Goal: Task Accomplishment & Management: Complete application form

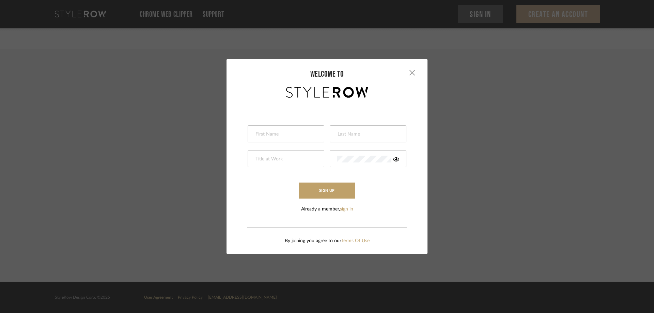
type input "Interior Designer"
click at [278, 133] on input "text" at bounding box center [285, 134] width 61 height 7
type input "Natalie"
click at [376, 132] on input "text" at bounding box center [367, 134] width 61 height 7
type input "MacQuarrie"
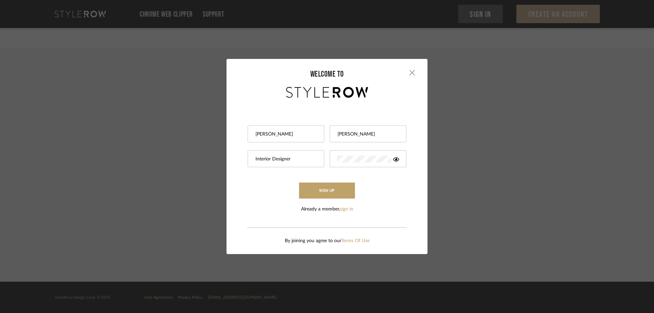
click at [396, 189] on div "Sign Up" at bounding box center [327, 191] width 201 height 16
click at [395, 159] on icon at bounding box center [396, 159] width 6 height 5
click at [327, 156] on form "Natalie MacQuarrie Interior Designer Sign Up Already a member, sign in" at bounding box center [327, 159] width 201 height 107
click at [330, 189] on button "Sign Up" at bounding box center [327, 191] width 56 height 16
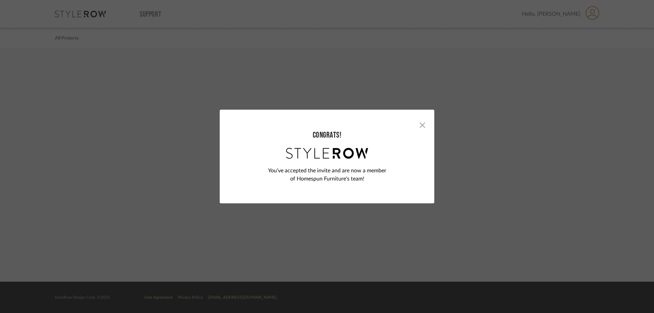
click at [424, 126] on div "Congrats! You’ve accepted the invite and are now a member of Homespun Furniture…" at bounding box center [327, 157] width 201 height 80
click at [420, 123] on span "button" at bounding box center [423, 125] width 14 height 14
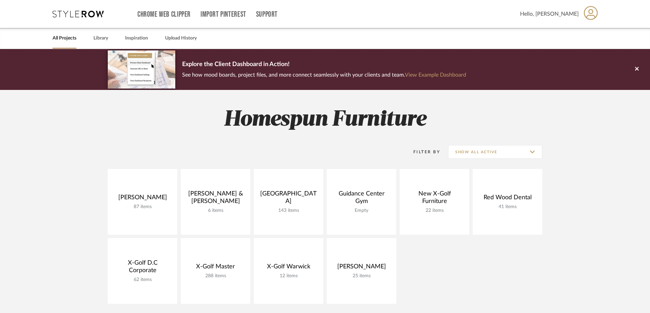
click at [182, 114] on h2 "Homespun Furniture" at bounding box center [324, 120] width 491 height 26
click at [100, 36] on link "Library" at bounding box center [100, 38] width 15 height 9
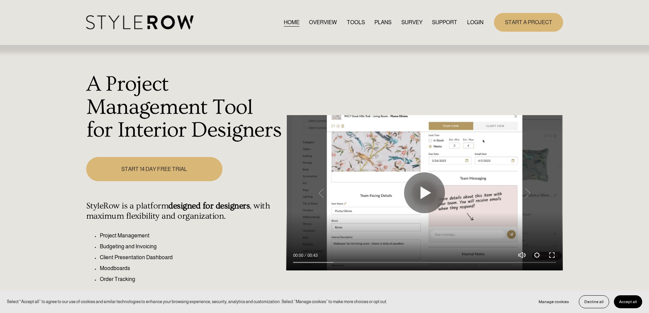
click at [472, 18] on link "LOGIN" at bounding box center [475, 22] width 16 height 9
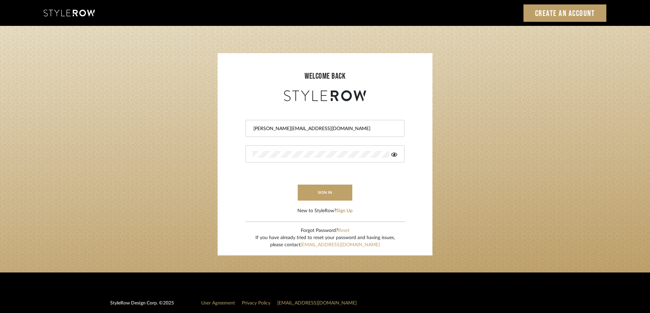
click at [321, 128] on input "molly@homespunfurniture.com" at bounding box center [324, 128] width 143 height 7
drag, startPoint x: 296, startPoint y: 124, endPoint x: 238, endPoint y: 119, distance: 58.8
click at [237, 120] on form "molly@homespunfurniture.com sign in New to StyleRow? Sign Up" at bounding box center [324, 159] width 201 height 112
type input "natalie@homespunfurniture.com"
click at [243, 153] on form "natalie@homespunfurniture.com sign in New to StyleRow? Sign Up" at bounding box center [324, 159] width 201 height 112
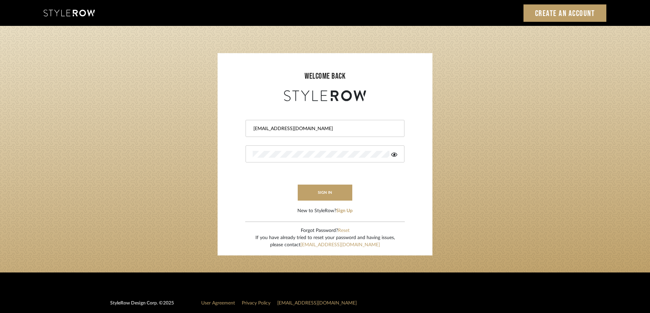
click at [399, 156] on div at bounding box center [324, 154] width 159 height 17
click at [343, 190] on button "sign in" at bounding box center [325, 193] width 55 height 16
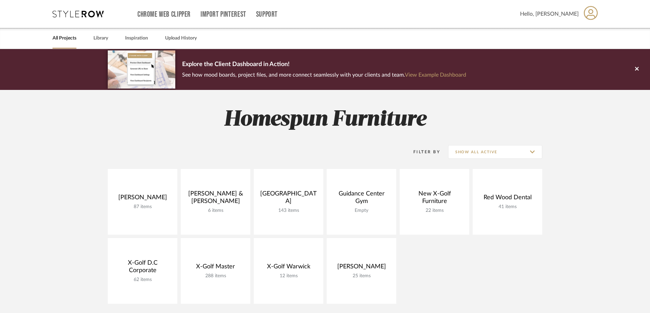
click at [109, 36] on div "All Projects Library Inspiration Upload History" at bounding box center [324, 38] width 565 height 21
click at [105, 36] on link "Library" at bounding box center [100, 38] width 15 height 9
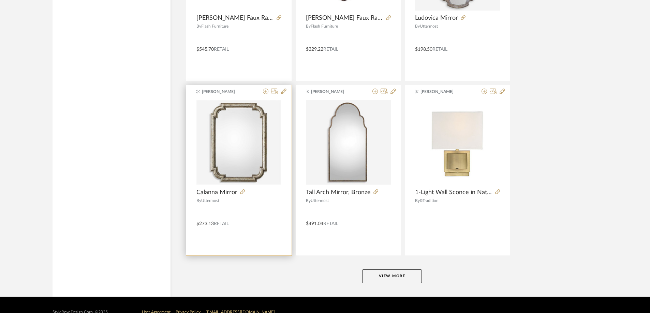
scroll to position [1629, 0]
